Goal: Task Accomplishment & Management: Use online tool/utility

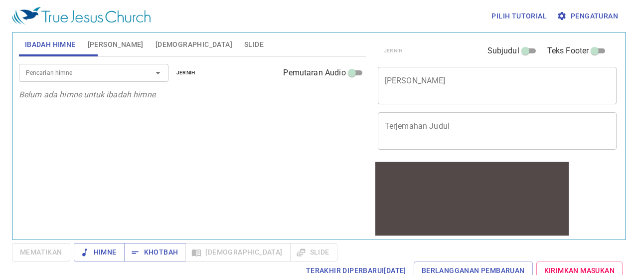
click at [123, 44] on font "[PERSON_NAME]" at bounding box center [116, 44] width 56 height 8
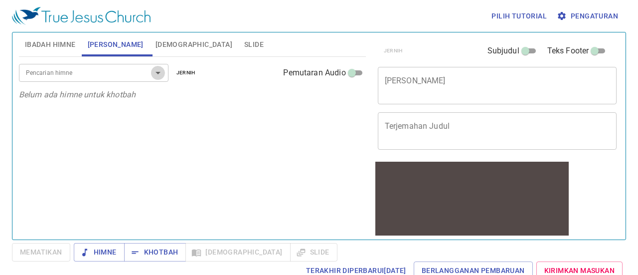
click at [157, 76] on icon "Membuka" at bounding box center [158, 73] width 12 height 12
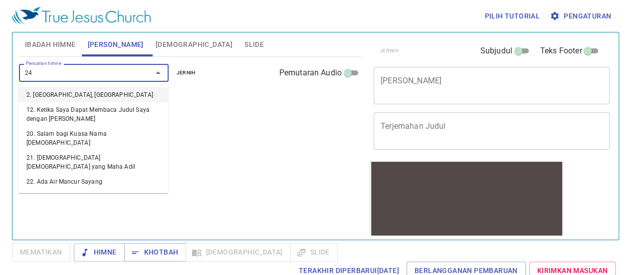
type input "247"
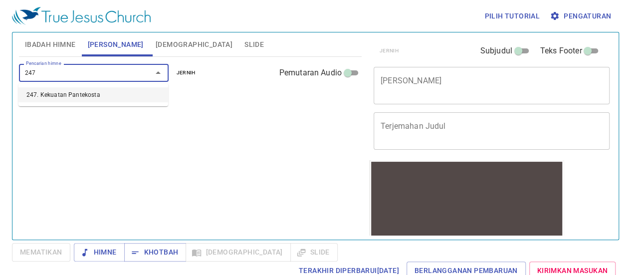
click at [83, 92] on font "247. Kekuatan Pantekosta" at bounding box center [63, 94] width 74 height 7
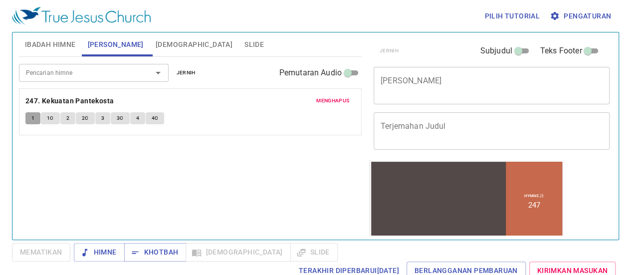
click at [32, 115] on font "1" at bounding box center [32, 118] width 3 height 6
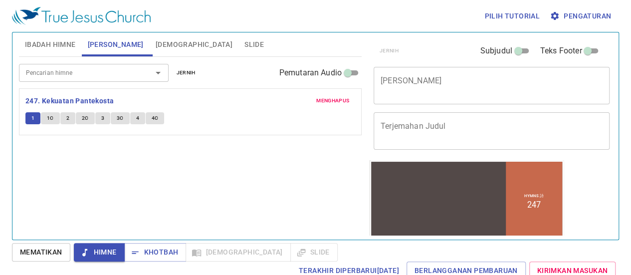
click at [580, 19] on font "Pengaturan" at bounding box center [587, 16] width 47 height 8
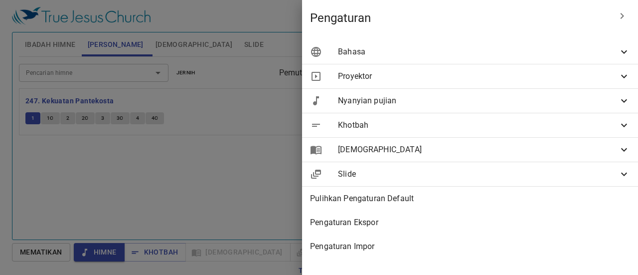
click at [628, 49] on icon at bounding box center [624, 52] width 12 height 12
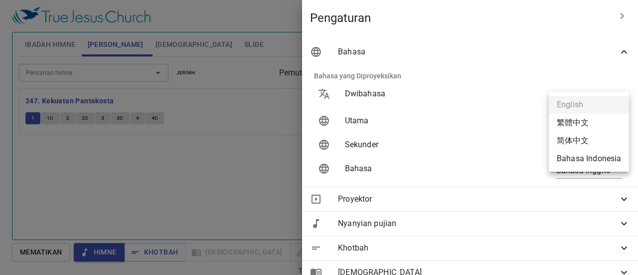
click at [605, 123] on body "Pilih tutorial Pengaturan Ibadah Himne Himne Khotbah Alkitab Slide Pencarian hi…" at bounding box center [319, 137] width 638 height 275
click at [609, 165] on font "Bahasa Indonesia" at bounding box center [589, 159] width 64 height 9
type input "id"
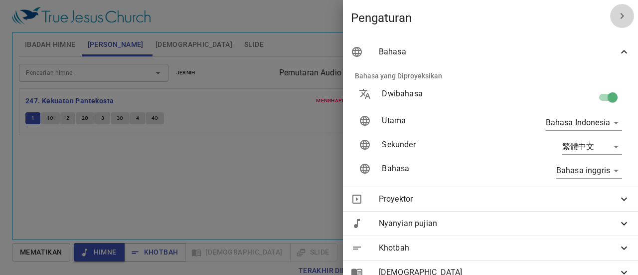
click at [617, 19] on icon "button" at bounding box center [622, 16] width 12 height 12
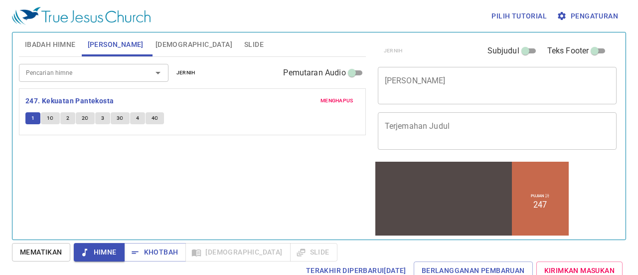
click at [29, 119] on button "1" at bounding box center [32, 118] width 15 height 12
click at [30, 119] on button "1" at bounding box center [32, 118] width 15 height 12
click at [60, 246] on font "Mematikan" at bounding box center [41, 252] width 42 height 12
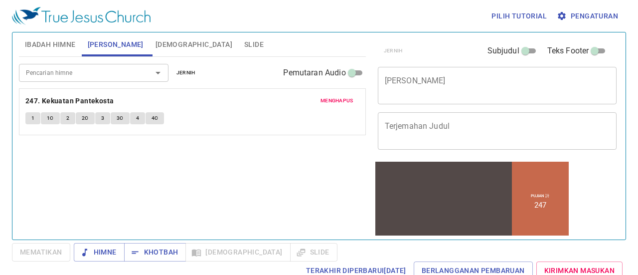
click at [31, 119] on font "1" at bounding box center [32, 118] width 3 height 6
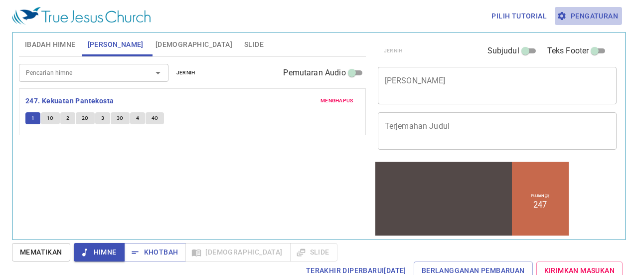
click at [600, 13] on font "Pengaturan" at bounding box center [594, 16] width 47 height 8
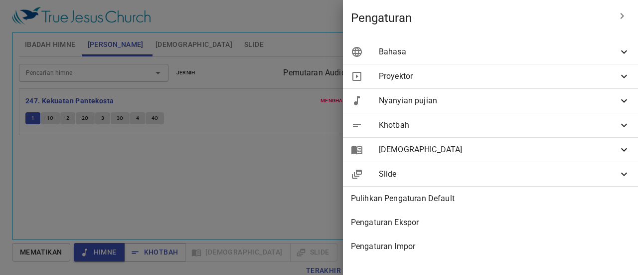
click at [630, 103] on icon at bounding box center [624, 101] width 12 height 12
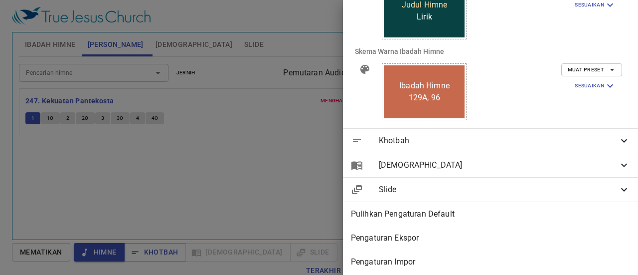
scroll to position [347, 0]
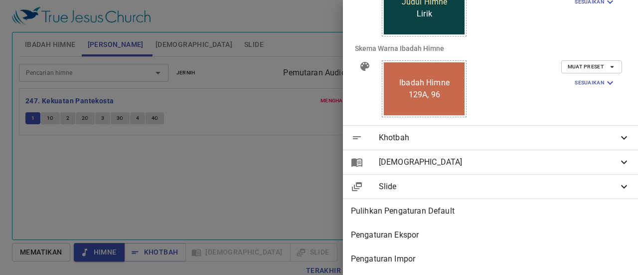
click at [618, 184] on icon at bounding box center [624, 187] width 12 height 12
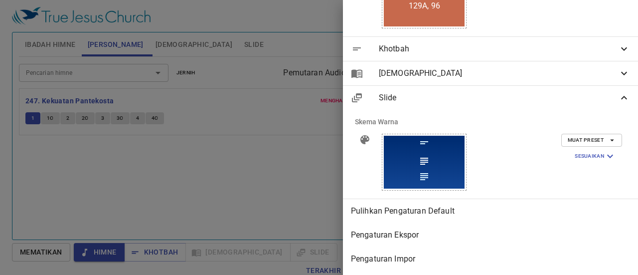
scroll to position [435, 0]
click at [618, 92] on icon at bounding box center [624, 98] width 12 height 12
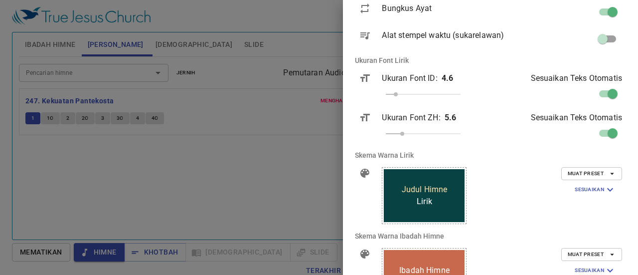
scroll to position [0, 0]
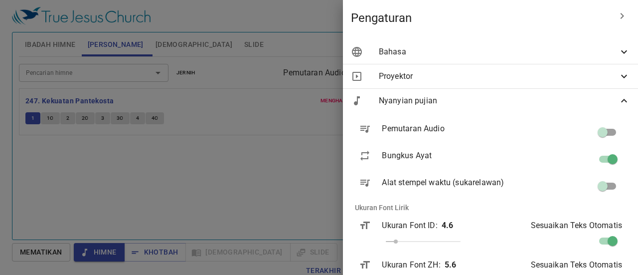
click at [618, 78] on icon at bounding box center [624, 76] width 12 height 12
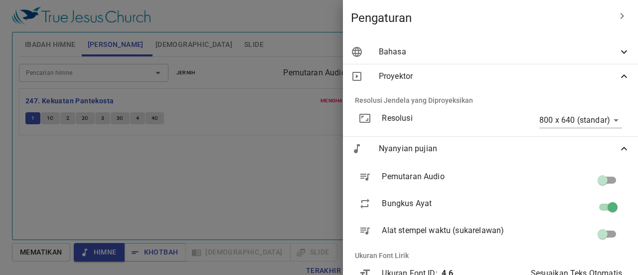
click at [618, 78] on icon at bounding box center [624, 76] width 12 height 12
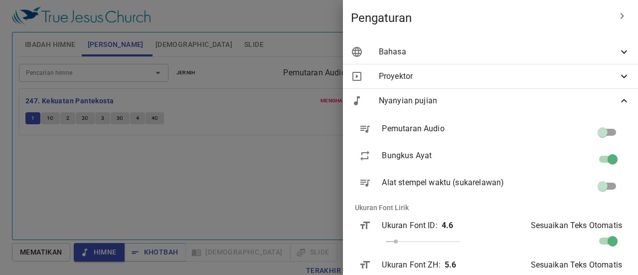
click at [621, 50] on icon at bounding box center [624, 52] width 12 height 12
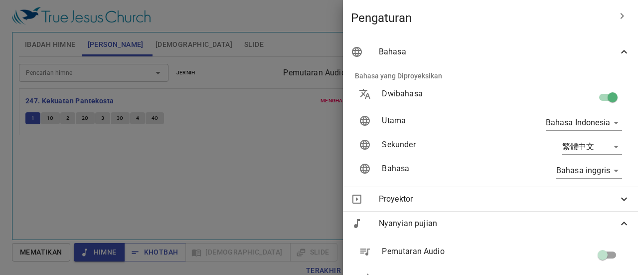
click at [596, 96] on input "checkbox" at bounding box center [613, 99] width 57 height 19
checkbox input "false"
click at [212, 168] on div at bounding box center [319, 137] width 638 height 275
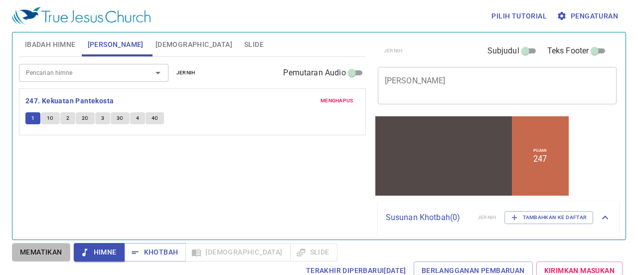
click at [41, 257] on font "Mematikan" at bounding box center [41, 252] width 42 height 12
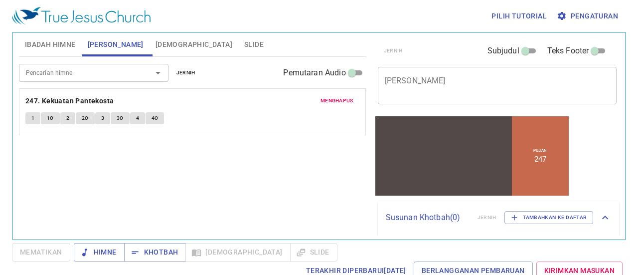
click at [35, 116] on button "1" at bounding box center [32, 118] width 15 height 12
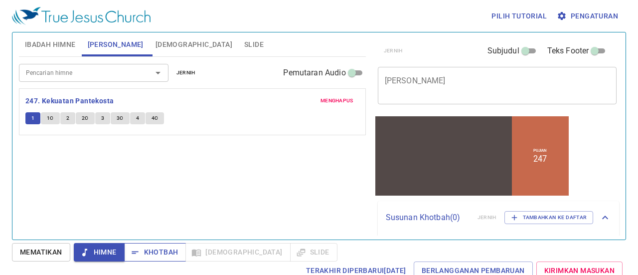
click at [165, 252] on font "Khotbah" at bounding box center [161, 252] width 34 height 8
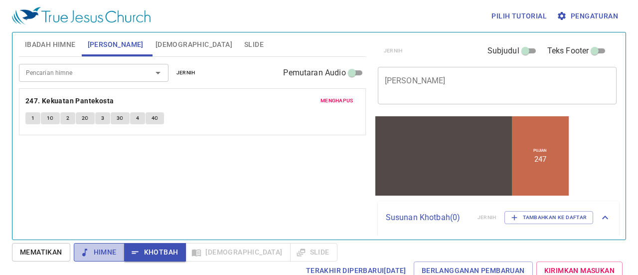
click at [102, 252] on font "Himne" at bounding box center [105, 252] width 23 height 8
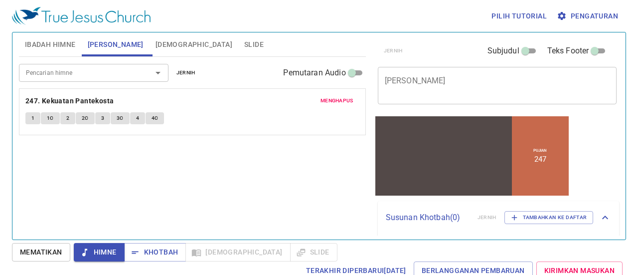
click at [449, 126] on div at bounding box center [443, 149] width 137 height 51
click at [524, 51] on input "Subjudul" at bounding box center [526, 53] width 36 height 12
checkbox input "true"
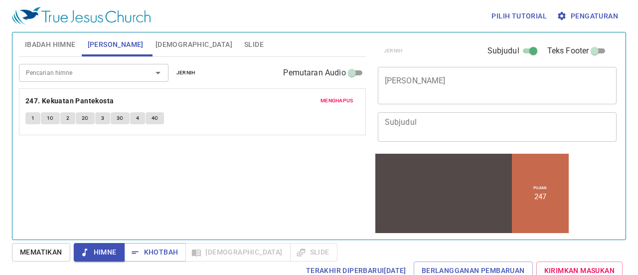
click at [428, 86] on textarea "[PERSON_NAME]" at bounding box center [497, 85] width 225 height 19
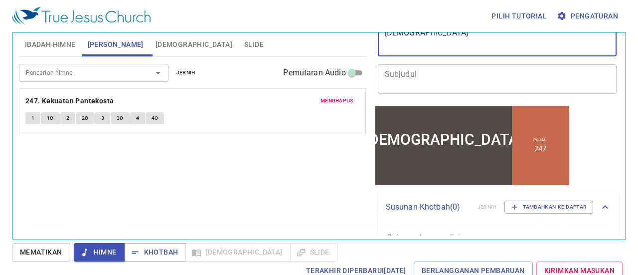
scroll to position [28, 0]
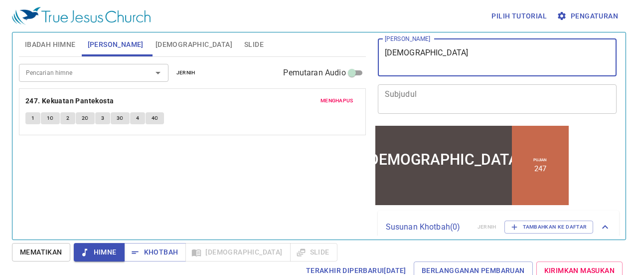
type textarea "[DEMOGRAPHIC_DATA]"
click at [421, 94] on textarea "Subjudul" at bounding box center [497, 98] width 225 height 19
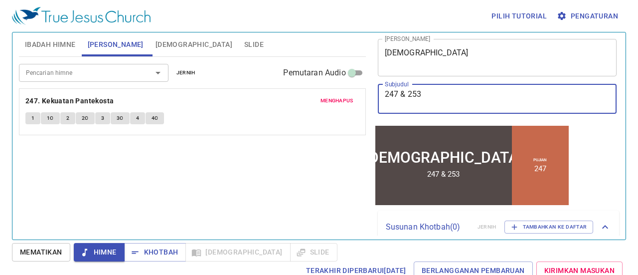
type textarea "247 & 253"
click at [281, 205] on div "Pencarian himne Pencarian himne jernih Pemutaran Audio menghapus 247. Kekuatan …" at bounding box center [192, 144] width 347 height 174
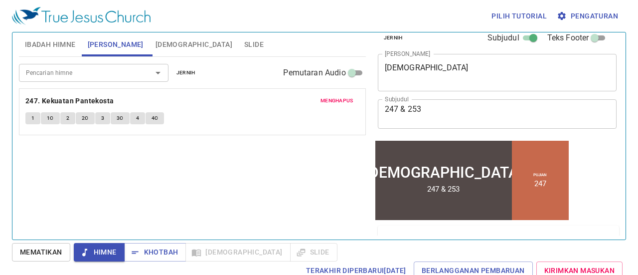
scroll to position [0, 0]
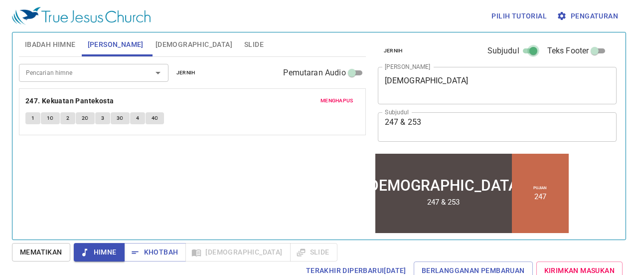
click at [520, 51] on input "Subjudul" at bounding box center [534, 53] width 36 height 12
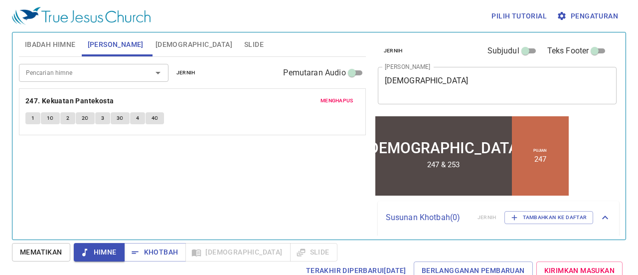
click at [520, 51] on input "Subjudul" at bounding box center [526, 53] width 36 height 12
checkbox input "true"
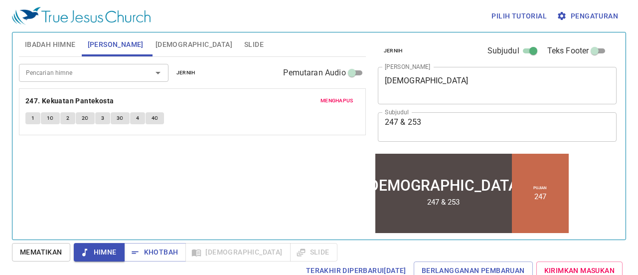
click at [136, 74] on div "Pencarian himne" at bounding box center [94, 72] width 150 height 17
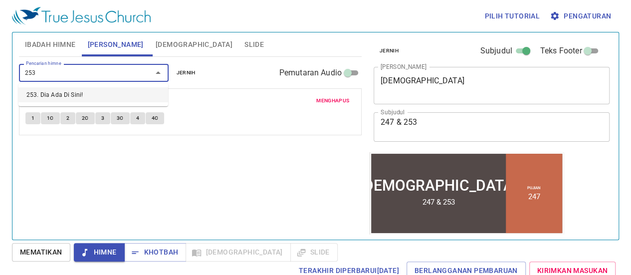
type input "253"
click at [244, 45] on font "Slide" at bounding box center [253, 44] width 19 height 8
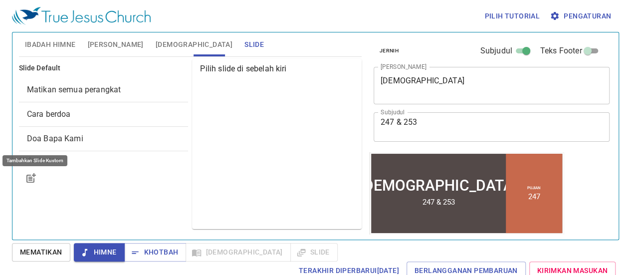
click at [31, 176] on icon "button" at bounding box center [31, 178] width 12 height 12
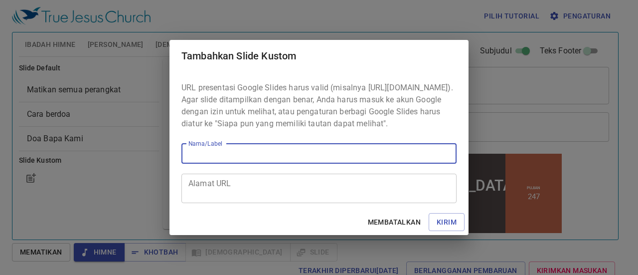
click at [205, 162] on input "Nama/Label" at bounding box center [319, 154] width 275 height 20
type input "253"
click at [301, 182] on div "Alamat URL" at bounding box center [319, 188] width 275 height 29
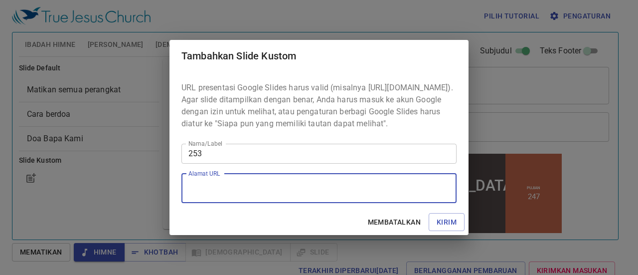
paste textarea "https://docs.google.com/presentation/d/1OlfY_2kPyh6soNkUwTbOiKbYpzTlnDzv/edit?u…"
type textarea "https://docs.google.com/presentation/d/1OlfY_2kPyh6soNkUwTbOiKbYpzTlnDzv/edit?u…"
click at [449, 226] on font "Kirim" at bounding box center [447, 222] width 20 height 8
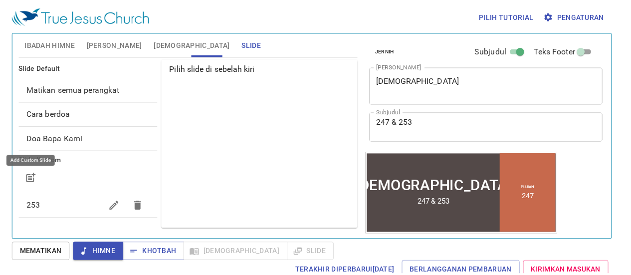
scroll to position [0, 0]
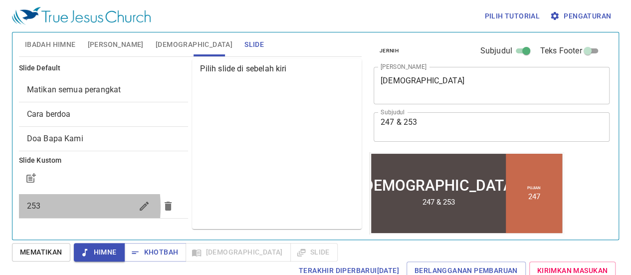
click at [34, 206] on font "253" at bounding box center [33, 205] width 13 height 9
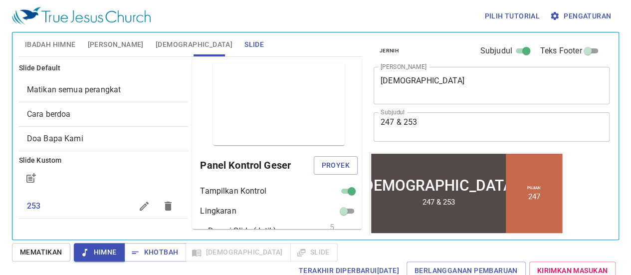
click at [50, 254] on font "Mematikan" at bounding box center [41, 252] width 42 height 8
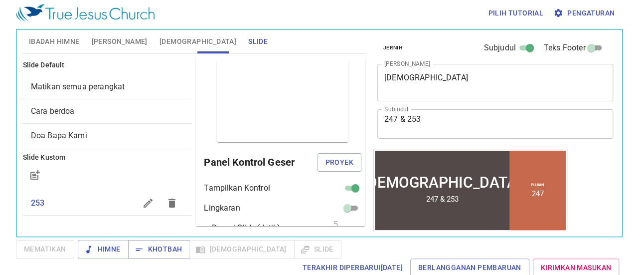
scroll to position [4, 0]
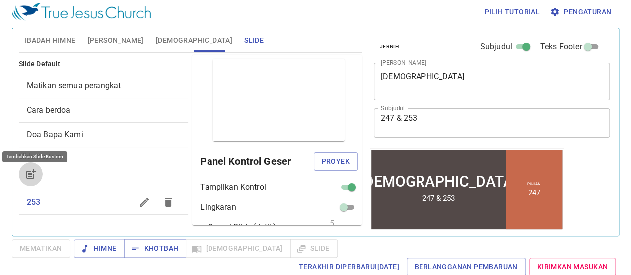
click at [34, 173] on icon "button" at bounding box center [30, 175] width 8 height 8
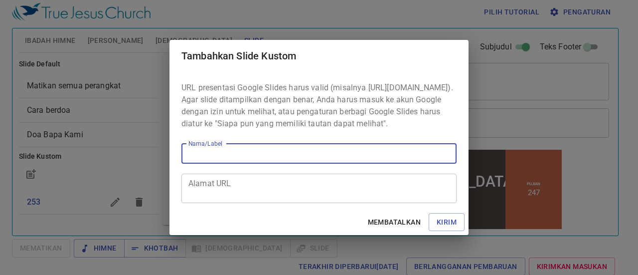
click at [246, 161] on input "Nama/Label" at bounding box center [319, 154] width 275 height 20
type input "10 dasar Kepercayaan"
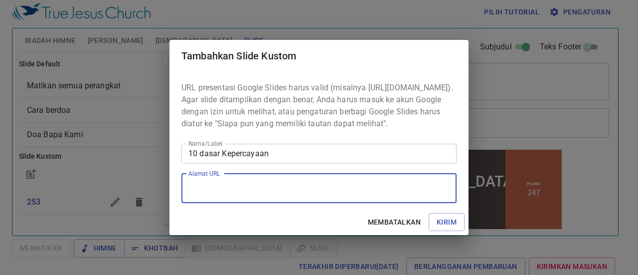
click at [236, 198] on textarea "Alamat URL" at bounding box center [319, 188] width 261 height 19
paste textarea "https://docs.google.com/presentation/d/1b0Iwg3jby-eDhqCa79I8RhAY8RhuMnaG/edit?u…"
type textarea "https://docs.google.com/presentation/d/1b0Iwg3jby-eDhqCa79I8RhAY8RhuMnaG/edit?u…"
click at [443, 226] on font "Kirim" at bounding box center [447, 222] width 20 height 8
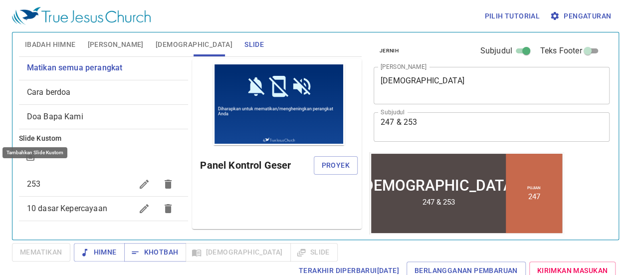
scroll to position [33, 0]
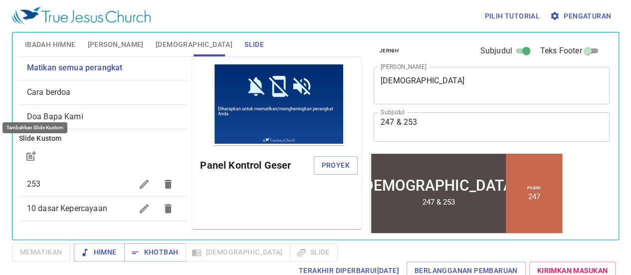
click at [45, 204] on font "10 dasar Kepercayaan" at bounding box center [67, 208] width 80 height 9
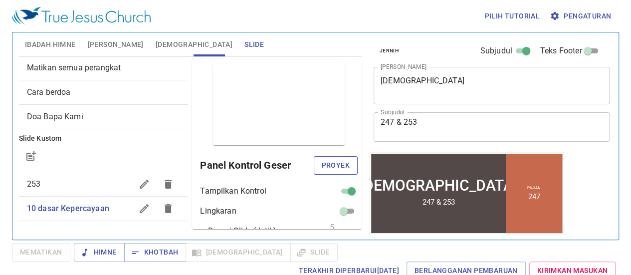
click at [333, 168] on font "Proyek" at bounding box center [336, 165] width 28 height 8
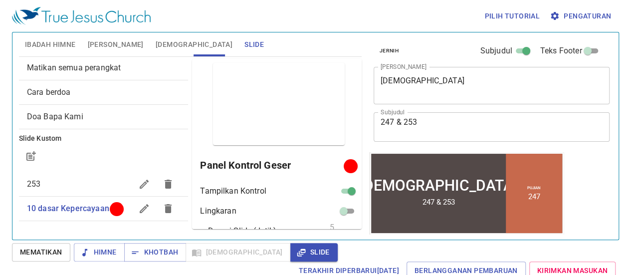
click at [43, 257] on font "Mematikan" at bounding box center [41, 252] width 42 height 12
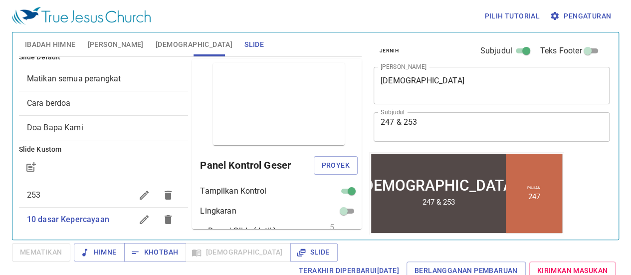
scroll to position [0, 0]
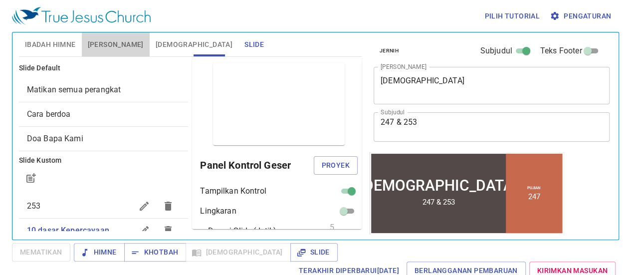
click at [119, 46] on font "[PERSON_NAME]" at bounding box center [116, 44] width 56 height 8
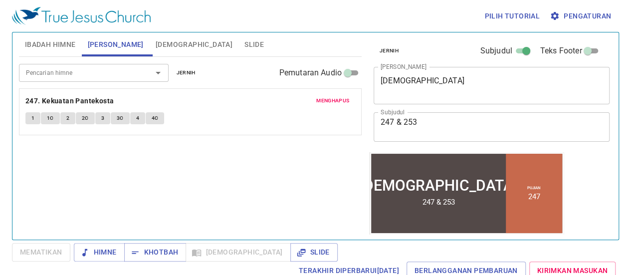
click at [50, 45] on font "Ibadah Himne" at bounding box center [50, 44] width 51 height 8
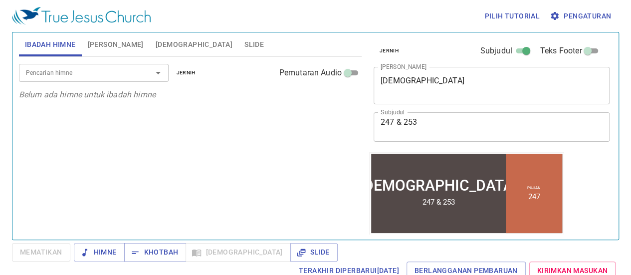
click at [50, 73] on input "Pencarian himne" at bounding box center [79, 72] width 114 height 11
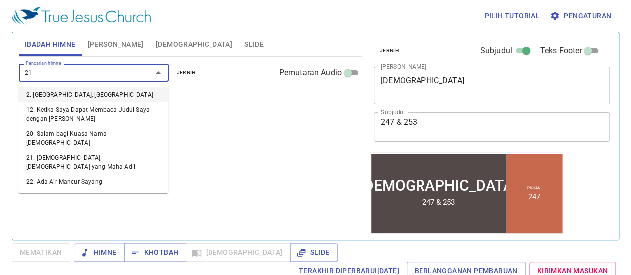
type input "212"
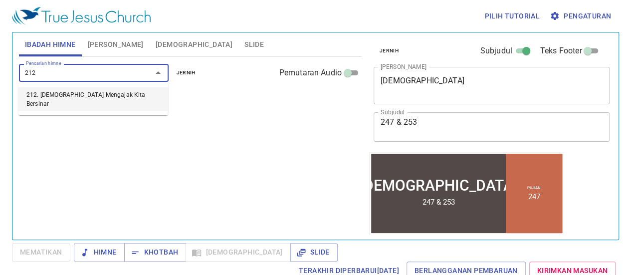
click at [55, 94] on font "212. [DEMOGRAPHIC_DATA] Mengajak Kita Bersinar" at bounding box center [85, 99] width 119 height 16
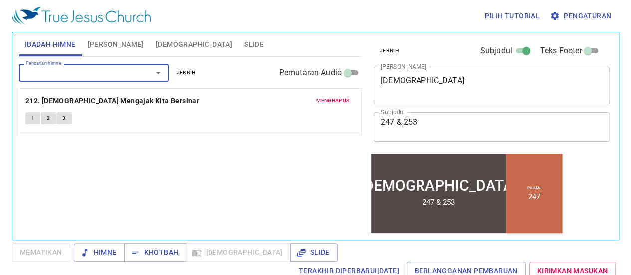
click at [29, 117] on button "1" at bounding box center [32, 118] width 15 height 12
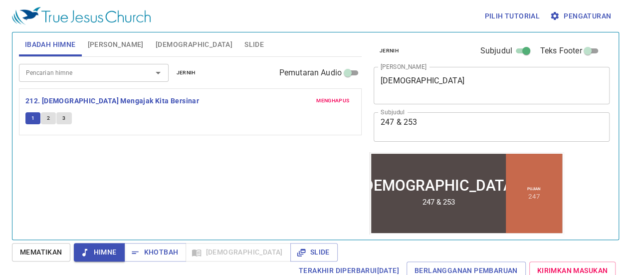
click at [34, 251] on font "Mematikan" at bounding box center [41, 252] width 42 height 8
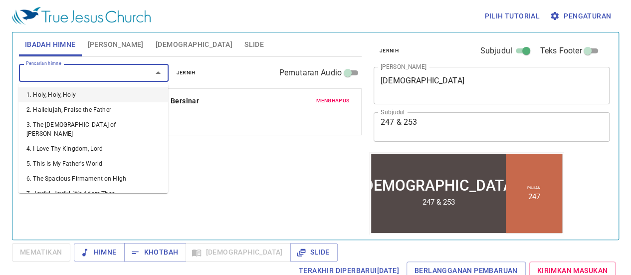
click at [56, 76] on input "Pencarian himne" at bounding box center [79, 72] width 114 height 11
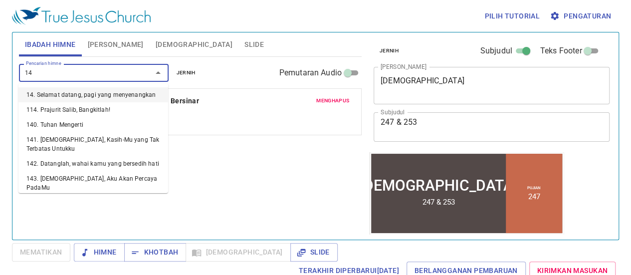
type input "146"
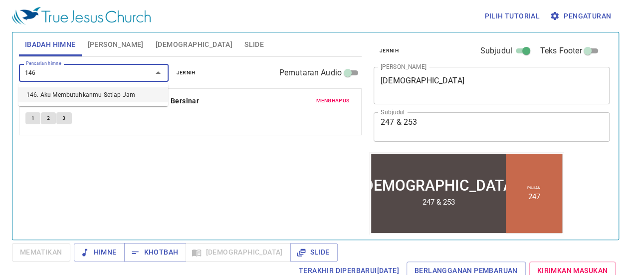
click at [98, 96] on font "146. Aku Membutuhkanmu Setiap Jam" at bounding box center [80, 94] width 109 height 7
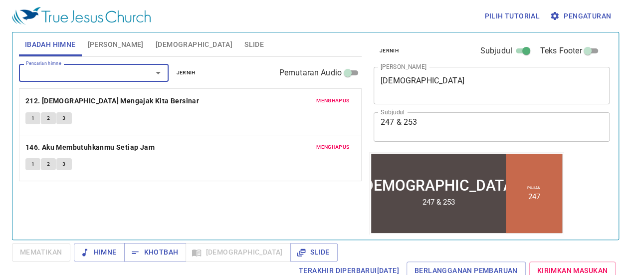
click at [33, 165] on font "1" at bounding box center [32, 164] width 3 height 6
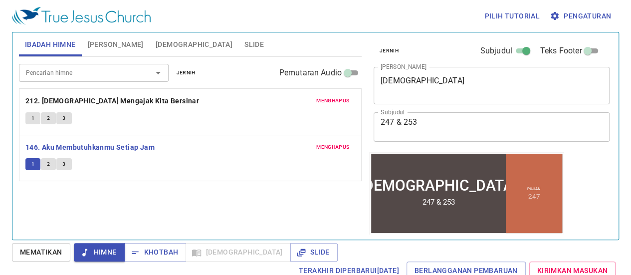
click at [44, 255] on font "Mematikan" at bounding box center [41, 252] width 42 height 8
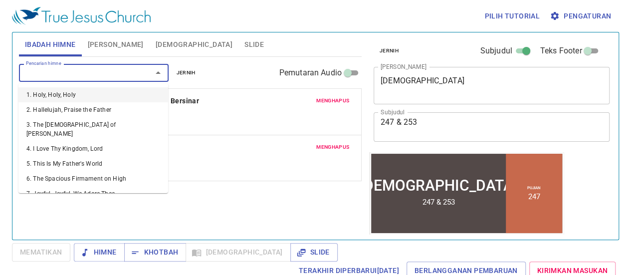
click at [56, 74] on input "Pencarian himne" at bounding box center [79, 72] width 114 height 11
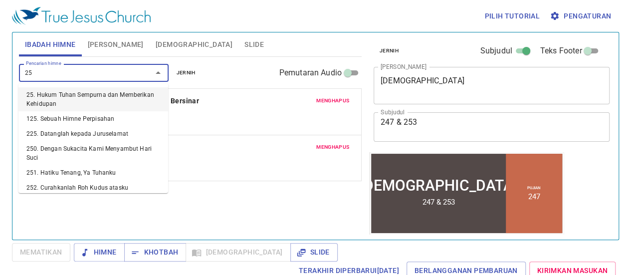
type input "257"
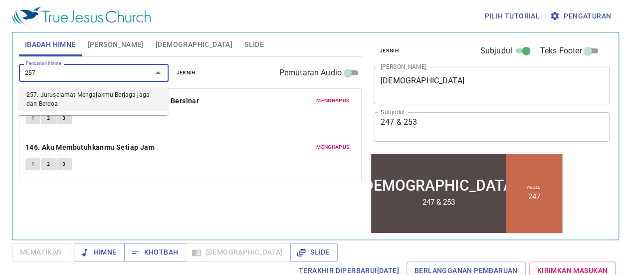
click at [72, 98] on font "257. Juruselamat Mengajakmu Berjaga-jaga dan Berdoa" at bounding box center [93, 99] width 134 height 18
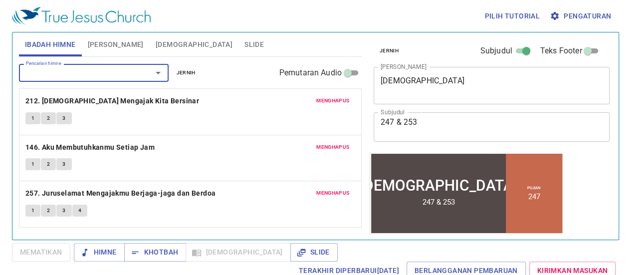
click at [30, 210] on button "1" at bounding box center [32, 210] width 15 height 12
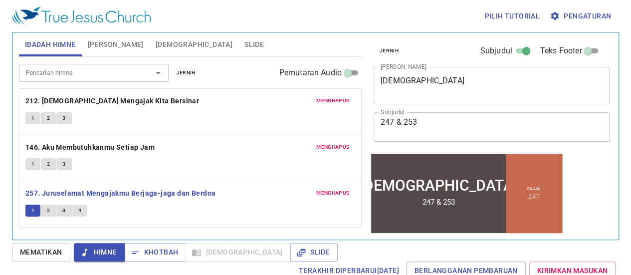
click at [32, 249] on font "Mematikan" at bounding box center [41, 252] width 42 height 8
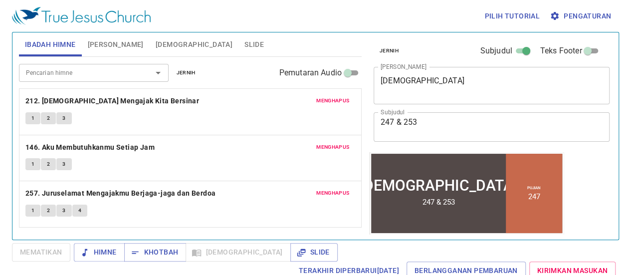
click at [334, 193] on font "menghapus" at bounding box center [332, 193] width 33 height 6
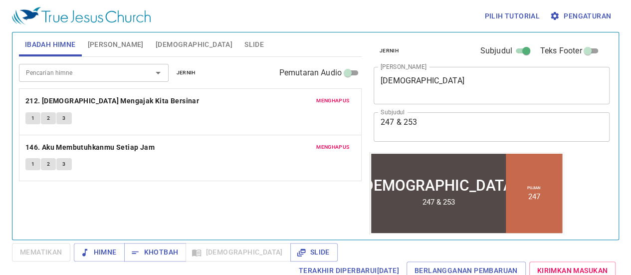
click at [71, 70] on input "Pencarian himne" at bounding box center [79, 72] width 114 height 11
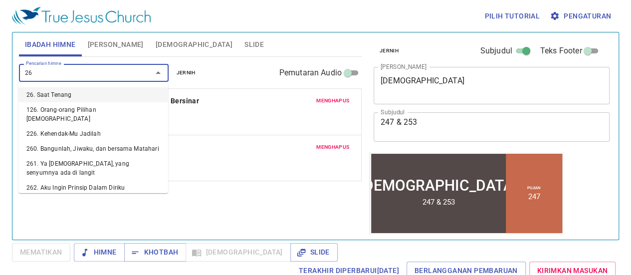
type input "267"
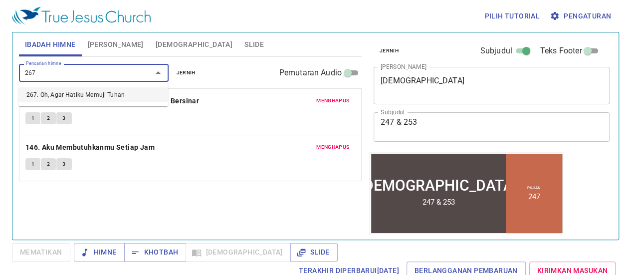
click at [63, 97] on font "267. Oh, Agar Hatiku Memuji Tuhan" at bounding box center [75, 94] width 98 height 7
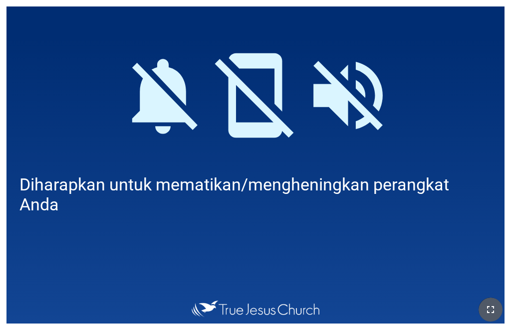
click at [403, 299] on button "button" at bounding box center [490, 310] width 24 height 24
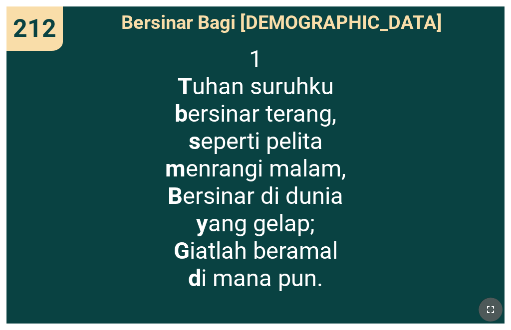
click at [403, 299] on icon "button" at bounding box center [490, 310] width 12 height 12
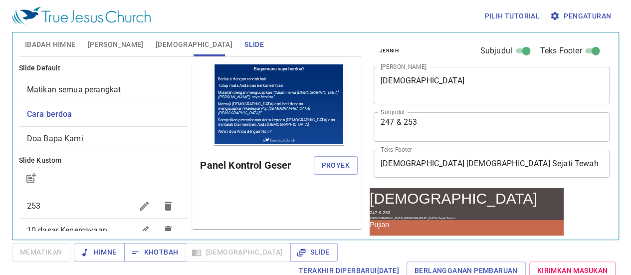
click at [56, 225] on font "10 dasar Kepercayaan" at bounding box center [67, 229] width 80 height 9
click at [57, 225] on font "10 dasar Kepercayaan" at bounding box center [67, 229] width 80 height 9
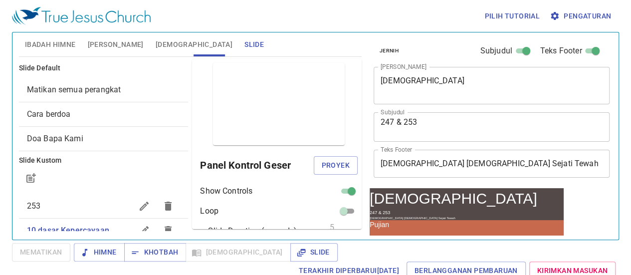
scroll to position [33, 0]
